Goal: Task Accomplishment & Management: Use online tool/utility

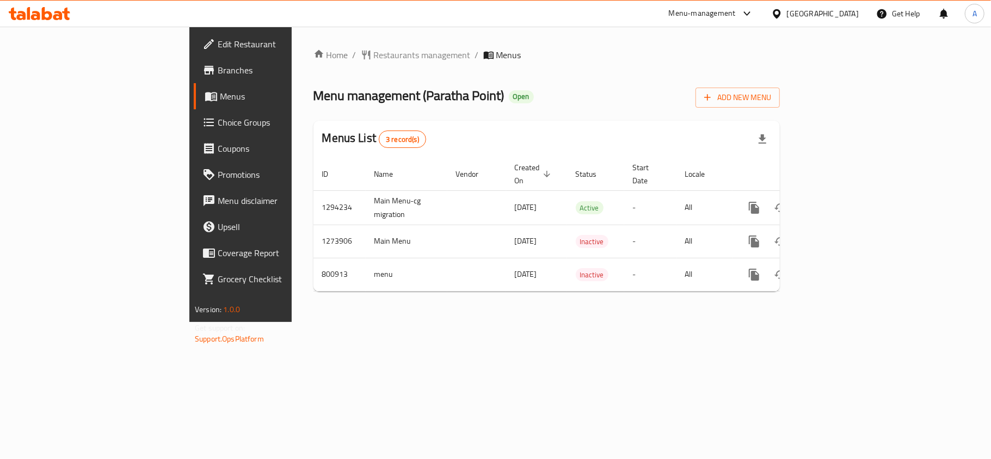
click at [447, 322] on div "Home / Restaurants management / Menus Menu management ( [GEOGRAPHIC_DATA] ) Ope…" at bounding box center [547, 175] width 510 height 296
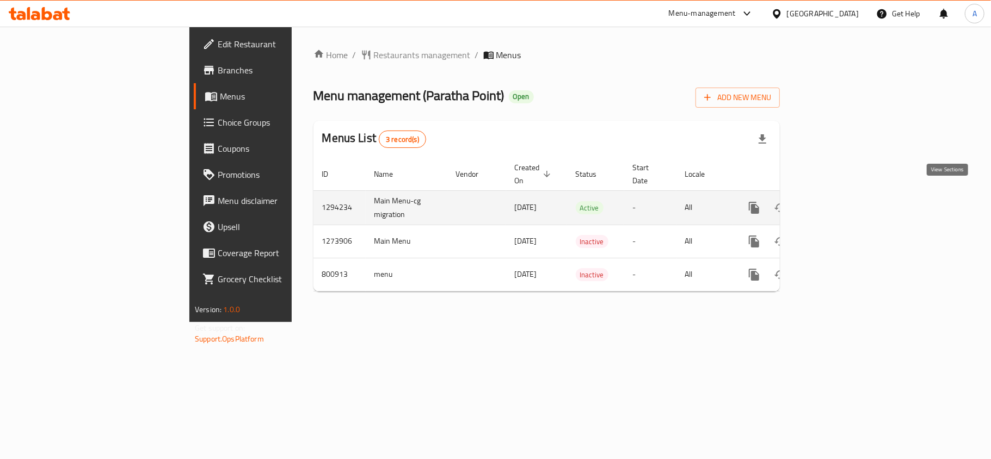
click at [839, 201] on icon "enhanced table" at bounding box center [832, 207] width 13 height 13
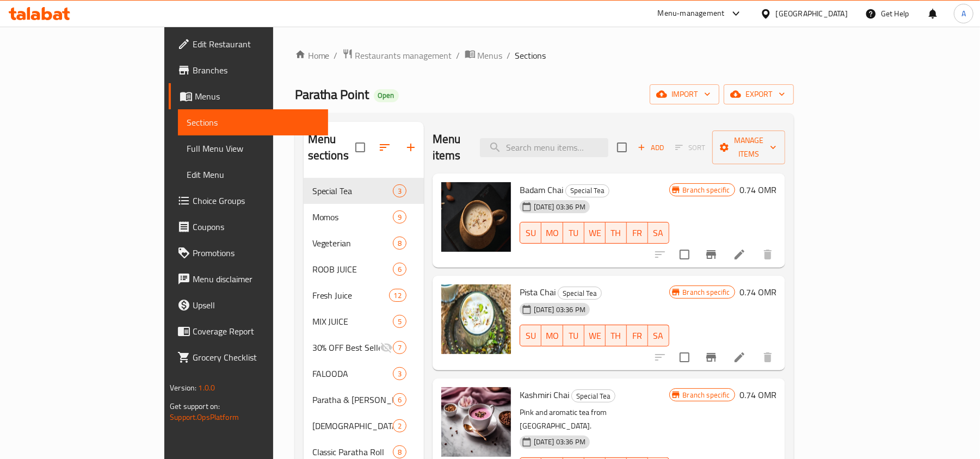
click at [548, 59] on ol "Home / Restaurants management / Menus / Sections" at bounding box center [544, 55] width 499 height 14
click at [598, 146] on div "Menu items Add Sort Manage items" at bounding box center [609, 148] width 353 height 52
click at [601, 144] on input "search" at bounding box center [544, 147] width 128 height 19
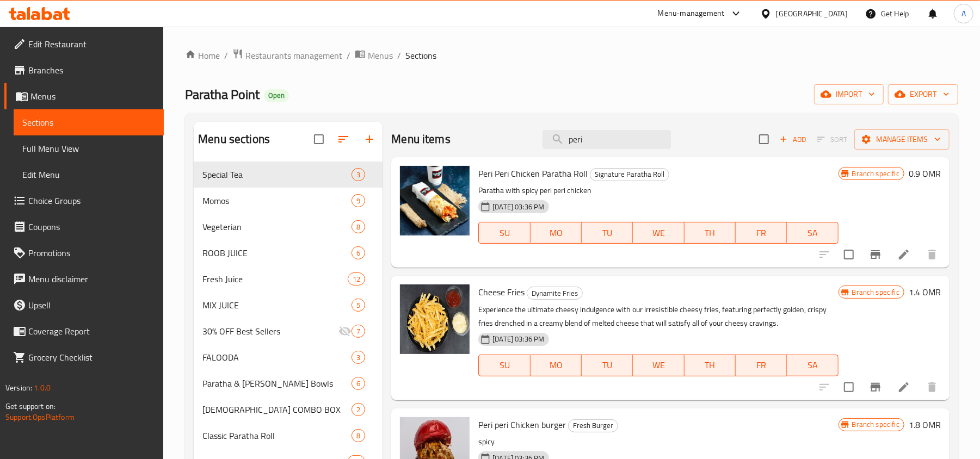
click at [612, 60] on ol "Home / Restaurants management / Menus / Sections" at bounding box center [572, 55] width 774 height 14
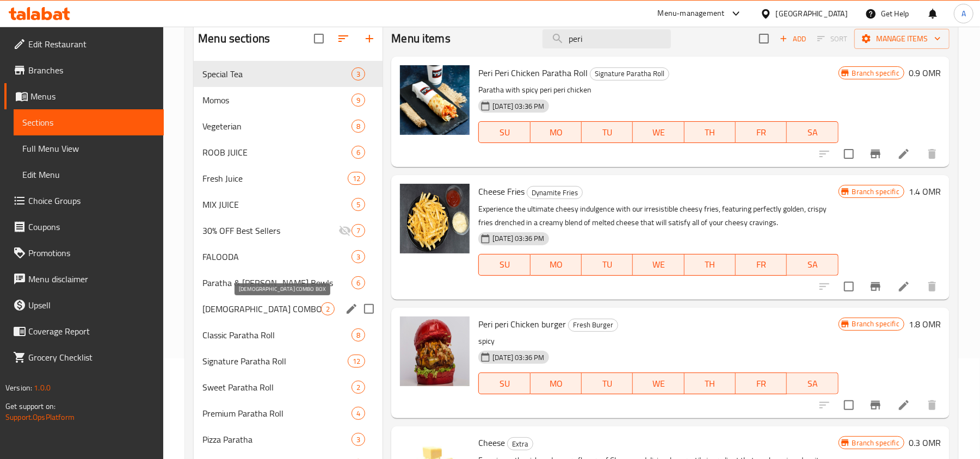
scroll to position [66, 0]
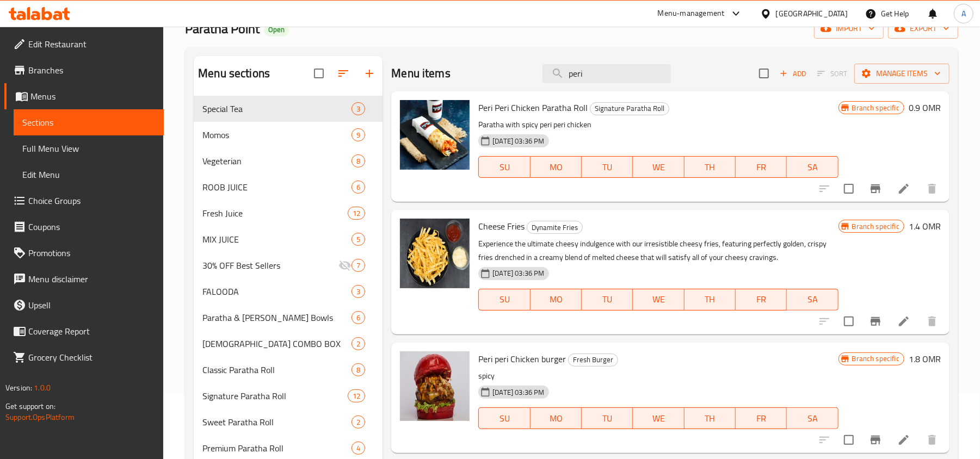
click at [606, 75] on input "peri" at bounding box center [607, 73] width 128 height 19
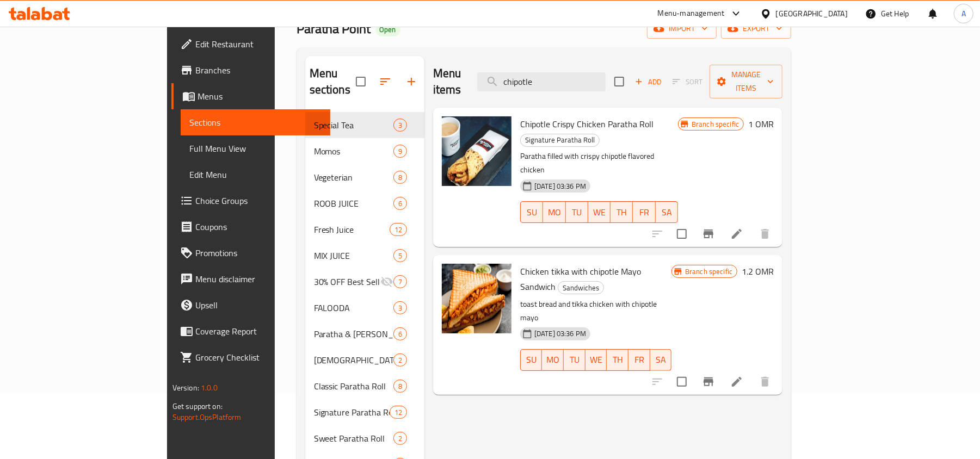
click at [605, 72] on input "chipotle" at bounding box center [541, 81] width 128 height 19
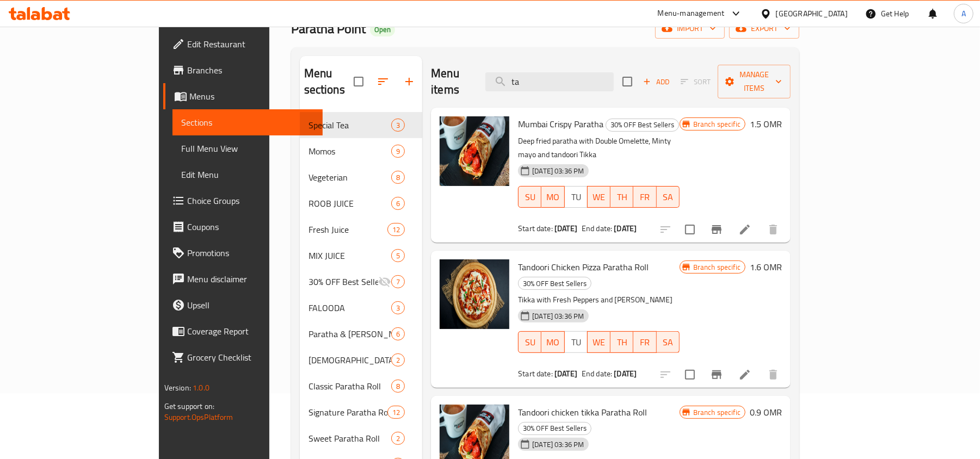
type input "t"
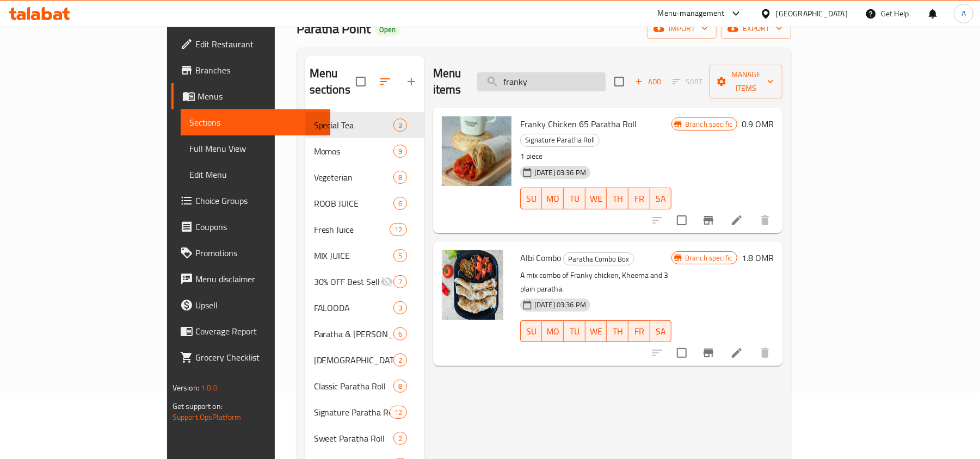
click at [606, 81] on input "franky" at bounding box center [541, 81] width 128 height 19
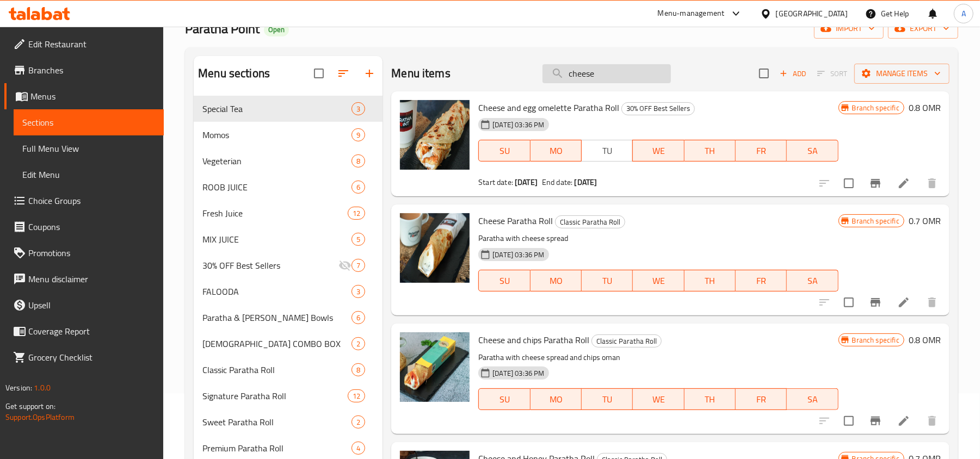
click at [608, 79] on input "cheese" at bounding box center [607, 73] width 128 height 19
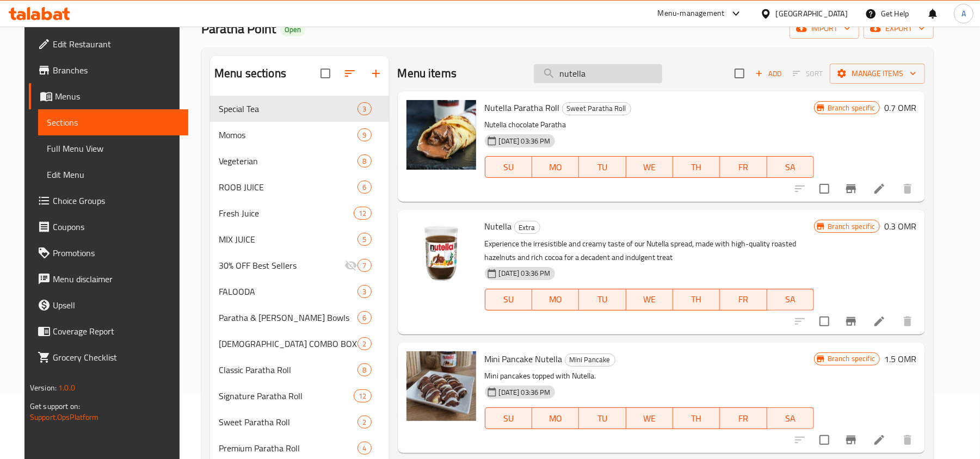
click at [608, 79] on input "nutella" at bounding box center [598, 73] width 128 height 19
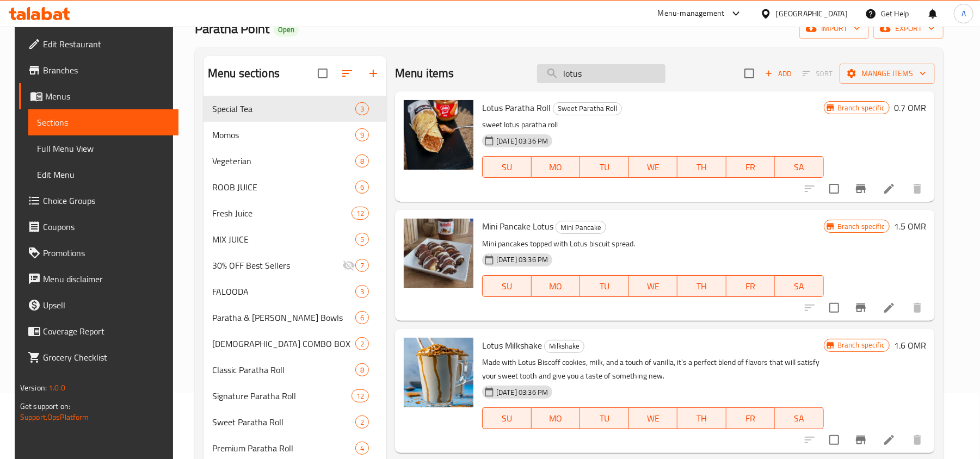
click at [598, 77] on input "lotus" at bounding box center [601, 73] width 128 height 19
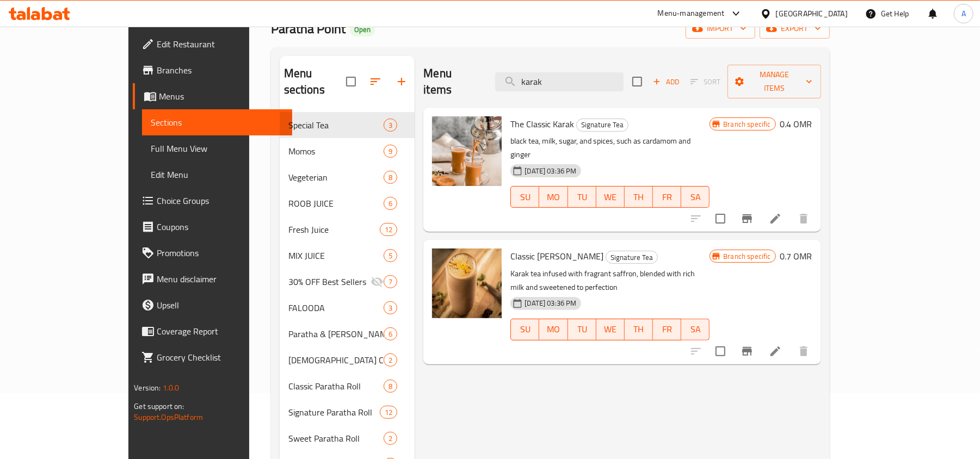
click at [630, 201] on div "The Classic Karak Signature Tea black tea, milk, sugar, and spices, such as car…" at bounding box center [622, 170] width 397 height 124
click at [597, 75] on input "karak" at bounding box center [559, 81] width 128 height 19
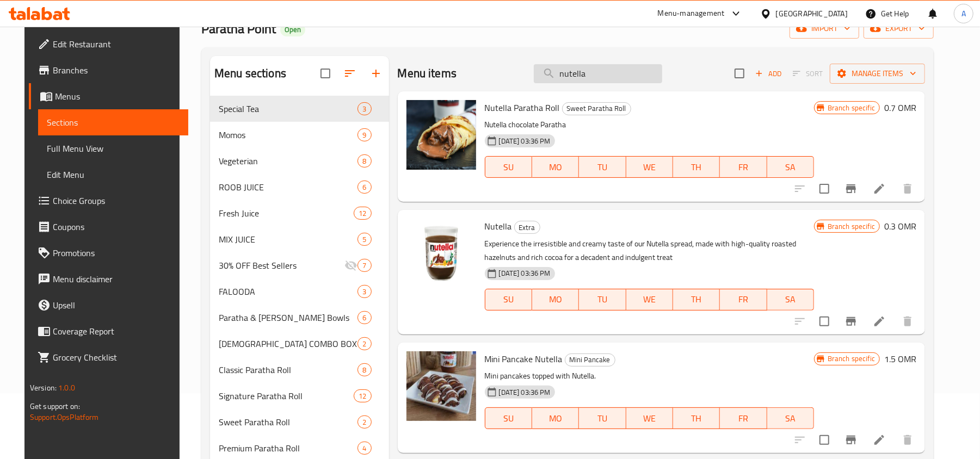
click at [637, 73] on input "nutella" at bounding box center [598, 73] width 128 height 19
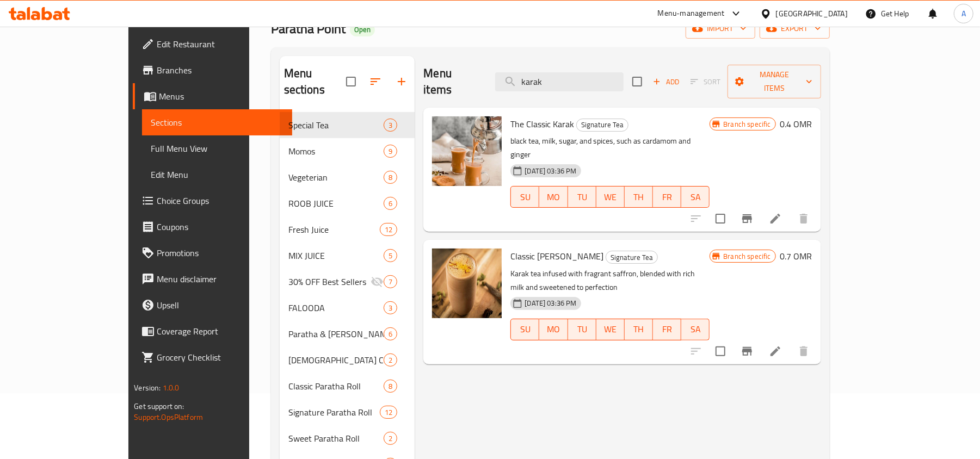
click at [654, 116] on h6 "The Classic Karak Signature Tea" at bounding box center [610, 123] width 199 height 15
click at [601, 75] on input "karak" at bounding box center [559, 81] width 128 height 19
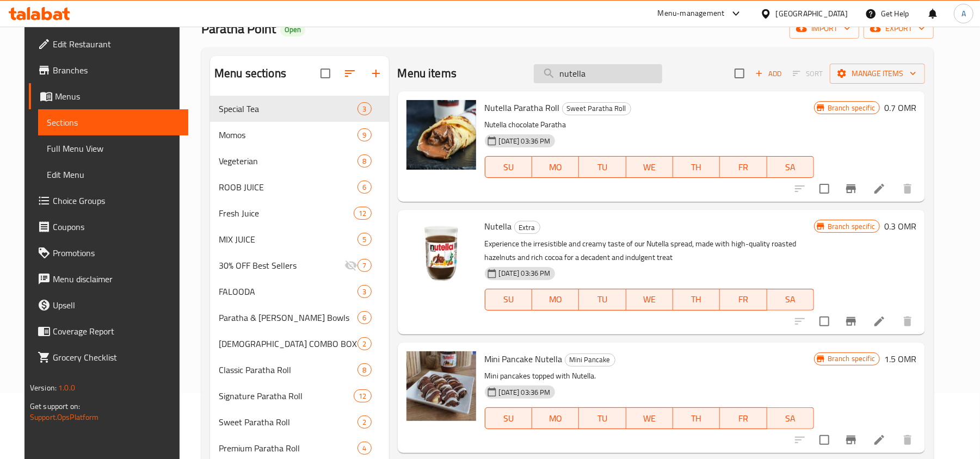
type input "nutella"
click at [586, 74] on input "nutella" at bounding box center [598, 73] width 128 height 19
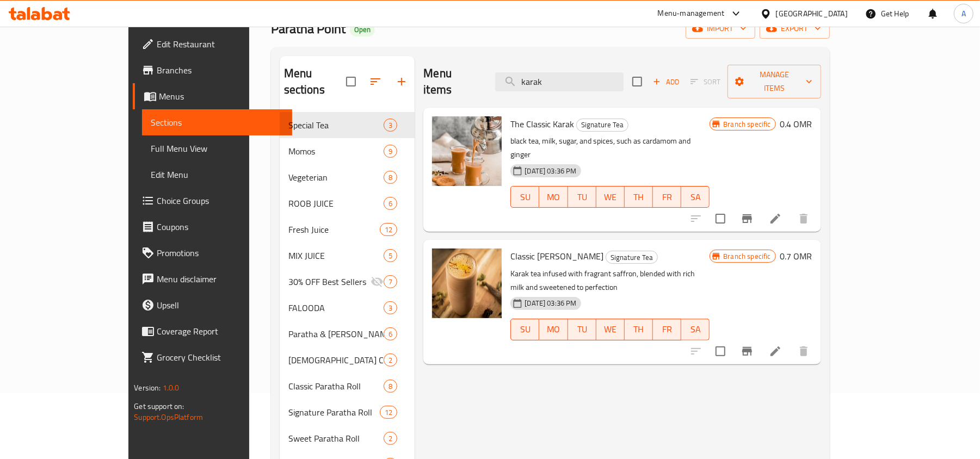
type input "karak"
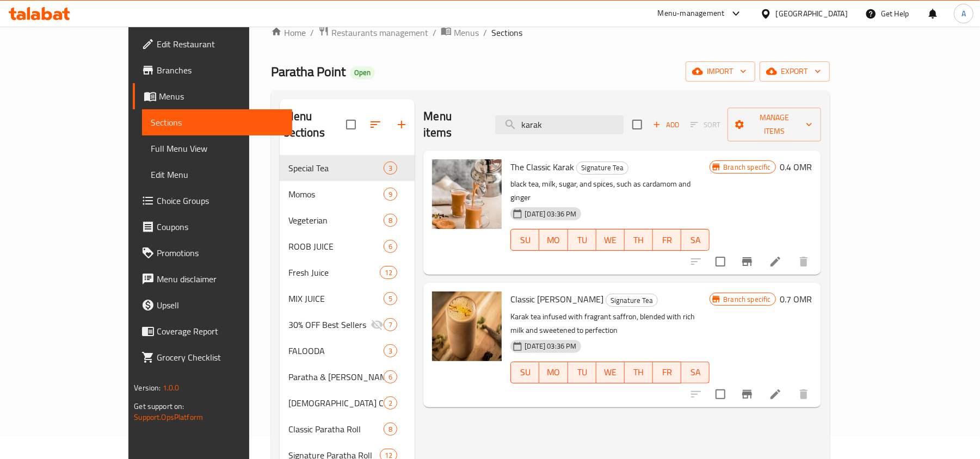
scroll to position [0, 0]
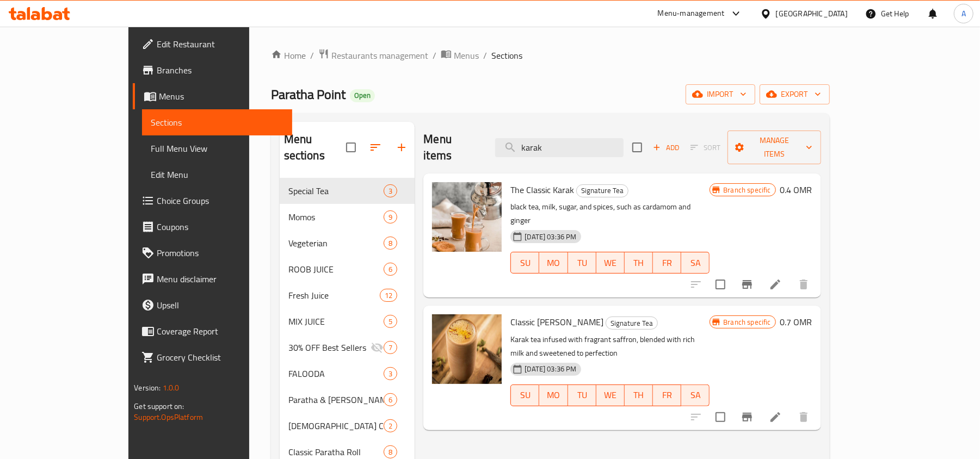
click at [519, 182] on span "The Classic Karak" at bounding box center [543, 190] width 64 height 16
copy h6 "The Classic Karak"
click at [517, 314] on span "Classic [PERSON_NAME]" at bounding box center [557, 322] width 93 height 16
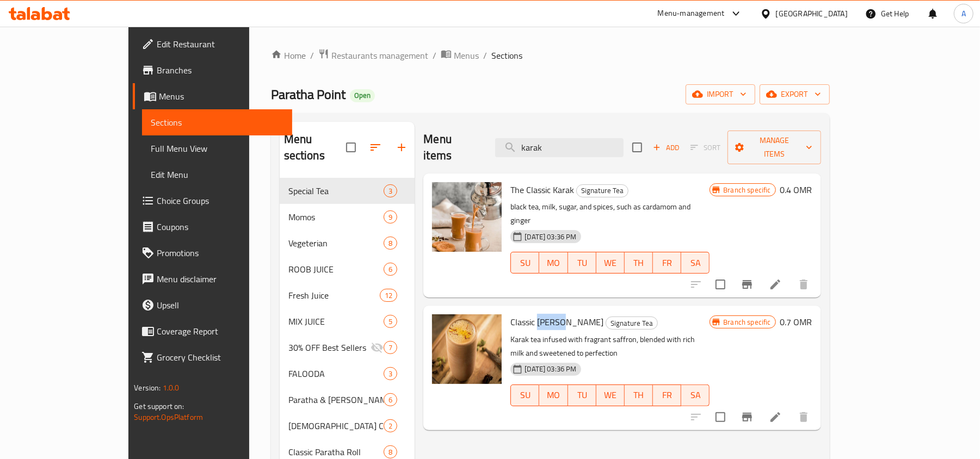
click at [517, 314] on span "Classic [PERSON_NAME]" at bounding box center [557, 322] width 93 height 16
copy h6 "Classic [PERSON_NAME]"
